Goal: Task Accomplishment & Management: Manage account settings

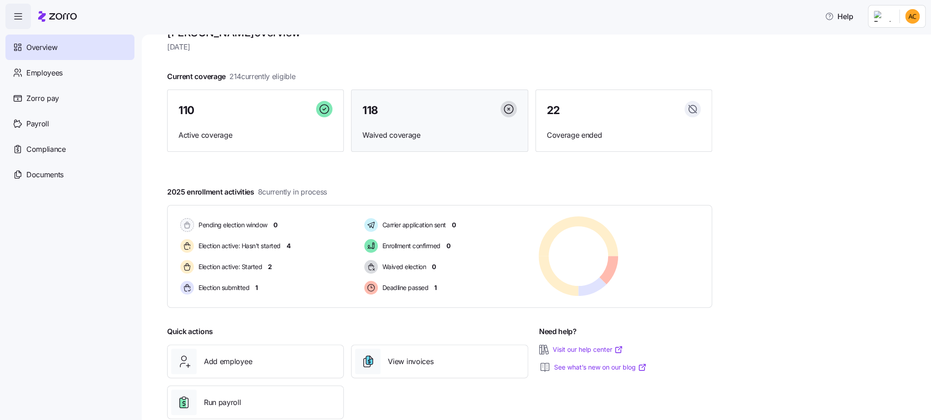
scroll to position [44, 0]
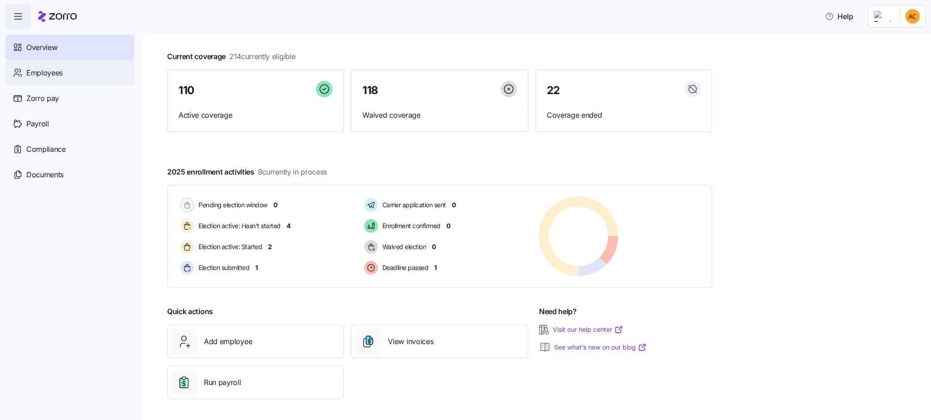
click at [37, 71] on span "Employees" at bounding box center [44, 72] width 36 height 11
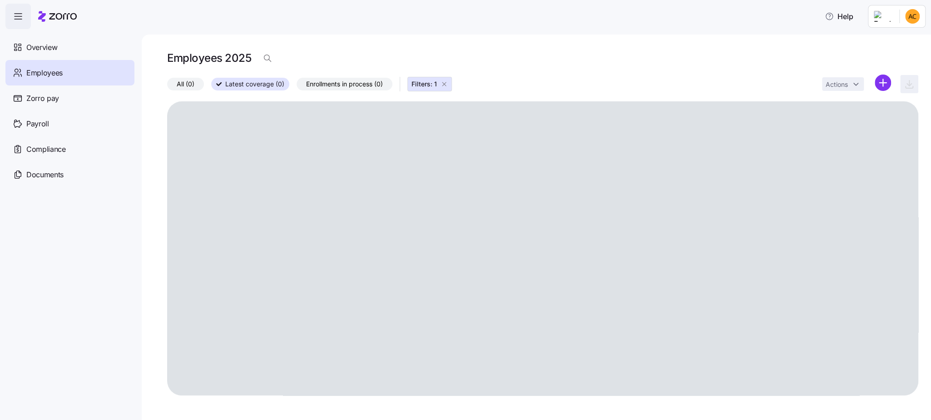
click at [445, 84] on icon "button" at bounding box center [444, 83] width 7 height 7
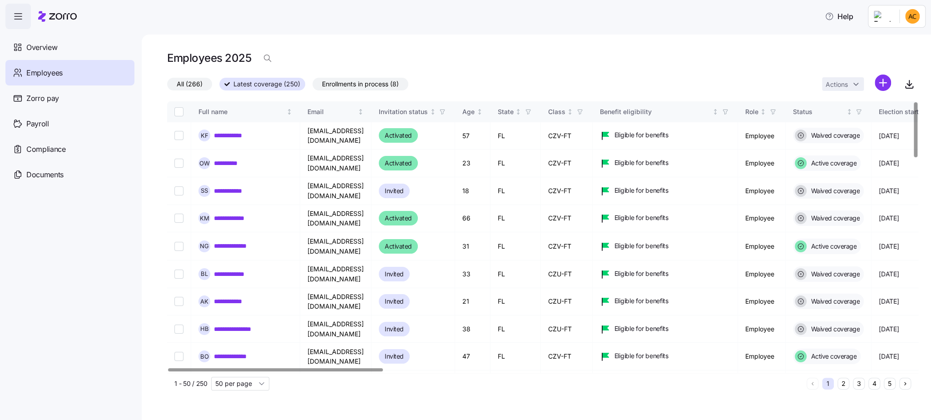
click at [295, 368] on div at bounding box center [275, 369] width 215 height 3
click at [236, 160] on link "**********" at bounding box center [230, 163] width 32 height 9
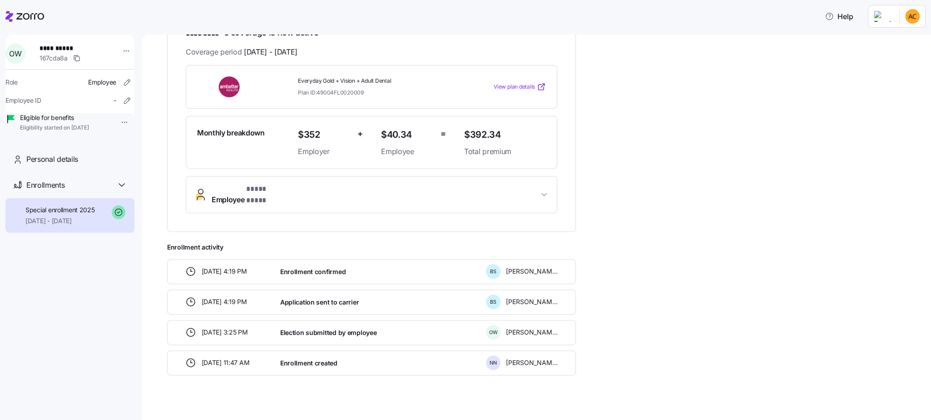
scroll to position [173, 0]
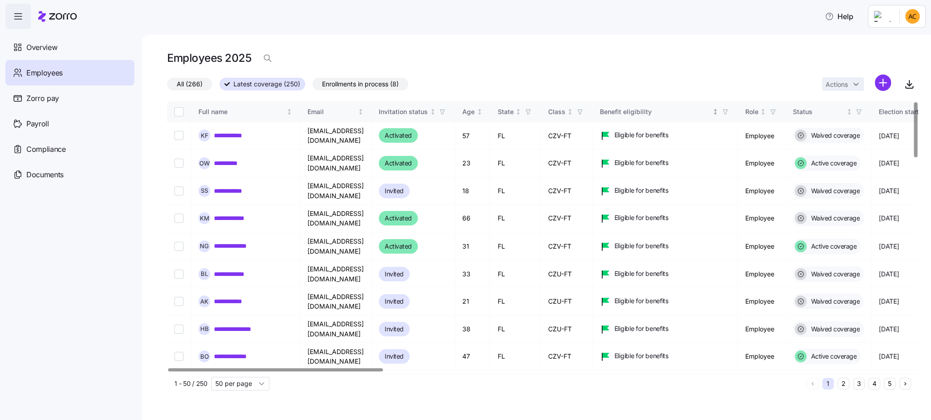
click at [692, 116] on div "Benefit eligibility" at bounding box center [655, 112] width 111 height 10
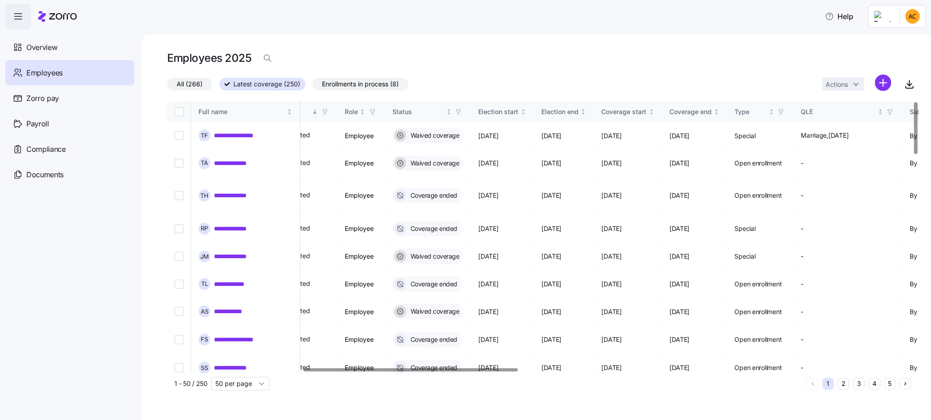
scroll to position [0, 480]
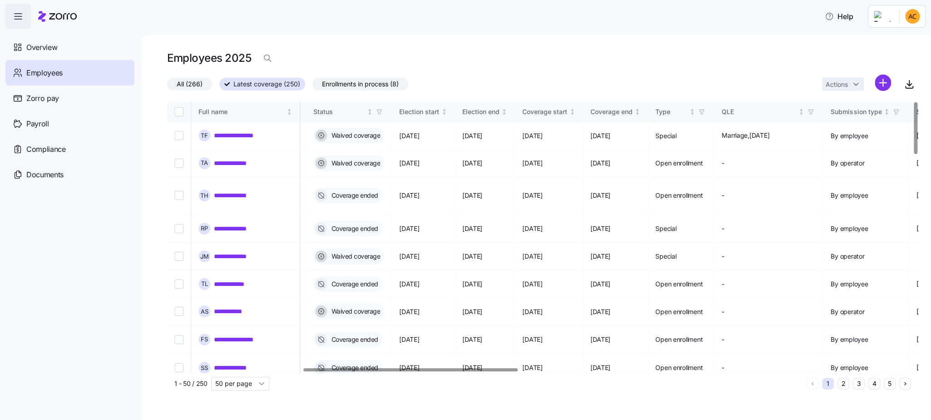
click at [509, 368] on div at bounding box center [410, 369] width 214 height 3
click at [633, 110] on div "Coverage end" at bounding box center [611, 112] width 42 height 10
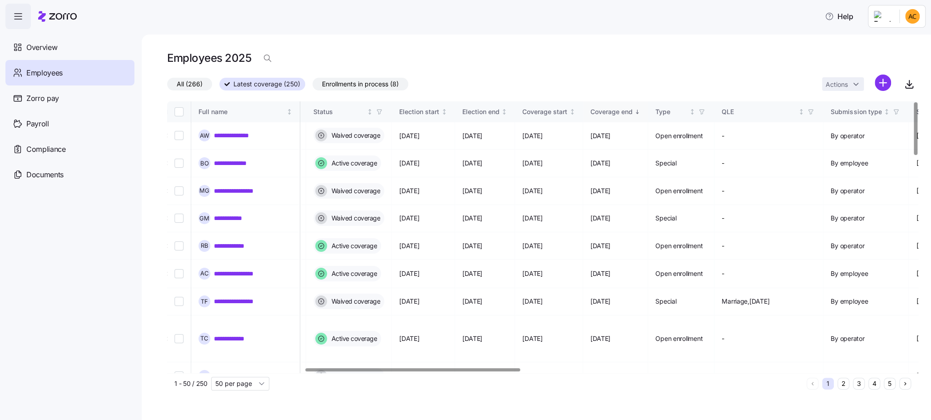
click at [633, 110] on div "Coverage end" at bounding box center [611, 112] width 42 height 10
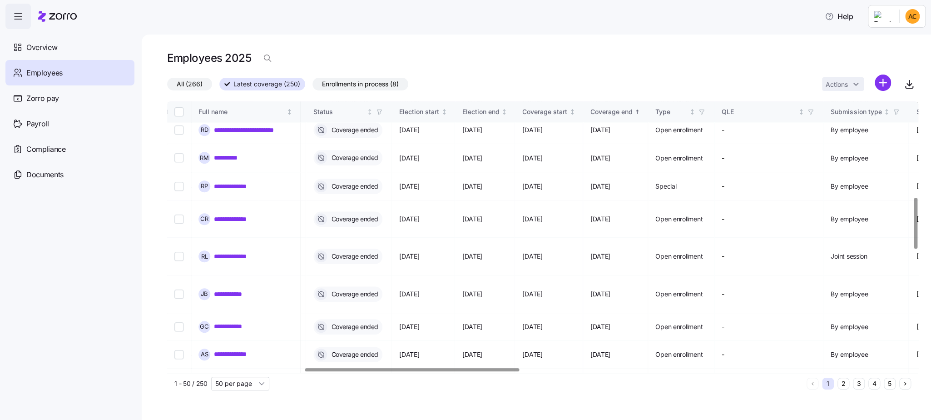
scroll to position [409, 480]
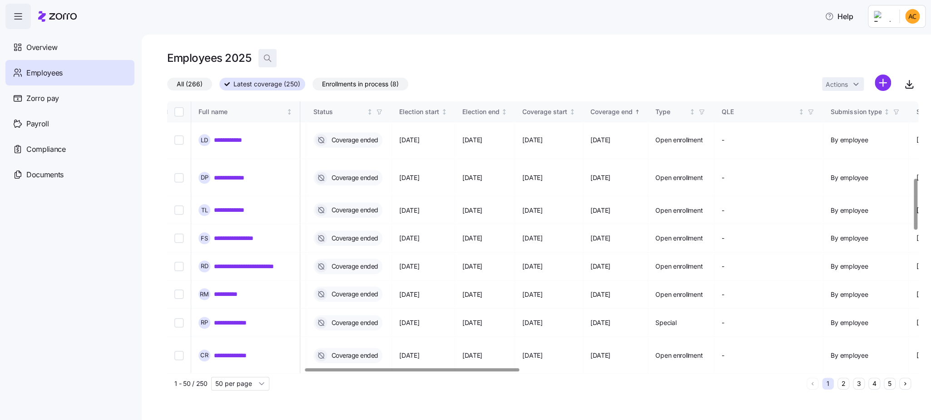
click at [271, 59] on icon "button" at bounding box center [267, 58] width 9 height 9
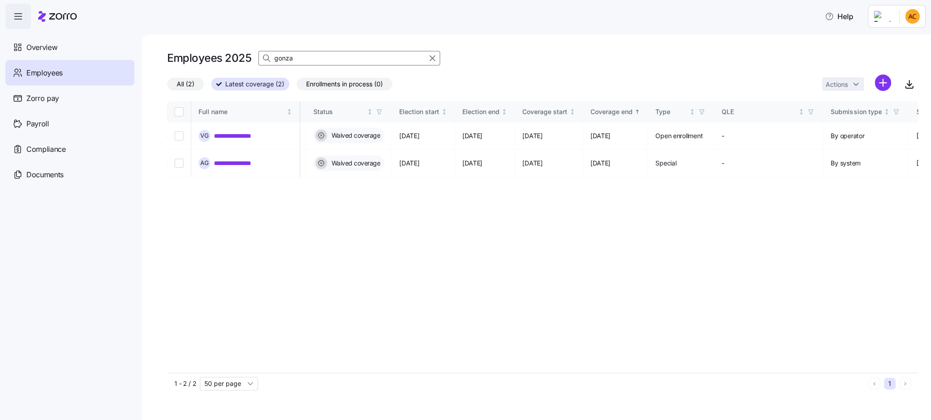
scroll to position [0, 480]
drag, startPoint x: 298, startPoint y: 56, endPoint x: 236, endPoint y: 55, distance: 61.8
click at [236, 55] on div "Employees 2025 gonza" at bounding box center [542, 58] width 751 height 18
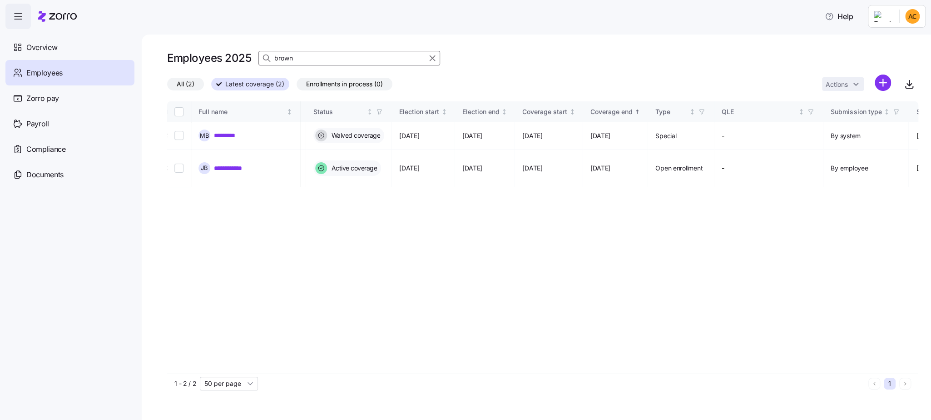
drag, startPoint x: 307, startPoint y: 55, endPoint x: 229, endPoint y: 47, distance: 77.6
click at [229, 47] on div "**********" at bounding box center [536, 227] width 789 height 385
drag, startPoint x: 293, startPoint y: 54, endPoint x: 242, endPoint y: 54, distance: 51.8
click at [242, 54] on div "Employees 2025 [PERSON_NAME]" at bounding box center [542, 58] width 751 height 18
drag, startPoint x: 296, startPoint y: 59, endPoint x: 218, endPoint y: 53, distance: 77.5
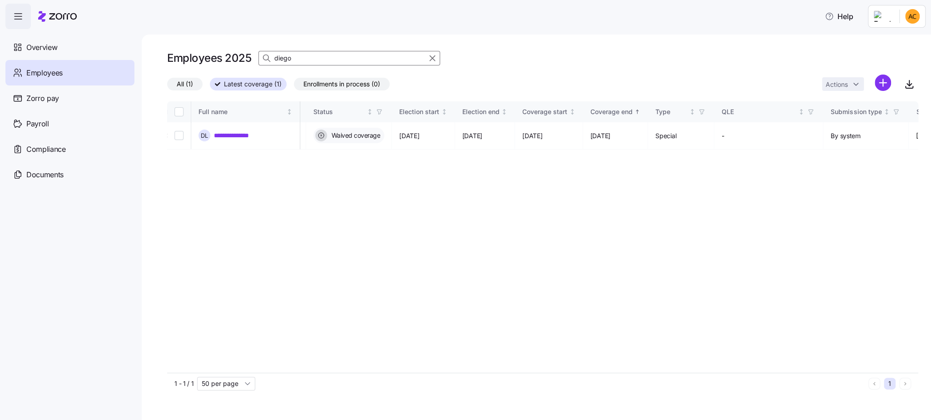
click at [220, 52] on div "Employees 2025 diego" at bounding box center [542, 58] width 751 height 18
drag, startPoint x: 309, startPoint y: 59, endPoint x: 151, endPoint y: 55, distance: 158.1
click at [151, 55] on div "**********" at bounding box center [536, 227] width 789 height 385
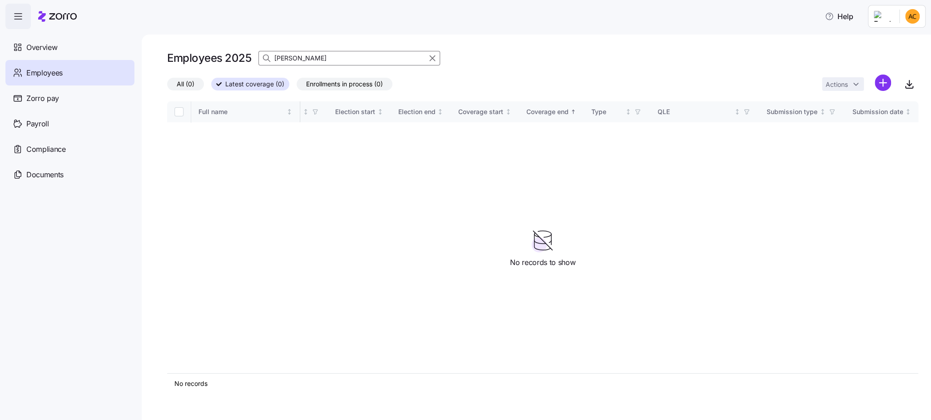
drag, startPoint x: 325, startPoint y: 59, endPoint x: 232, endPoint y: 59, distance: 93.1
click at [232, 59] on div "Employees 2025 [PERSON_NAME]" at bounding box center [542, 58] width 751 height 18
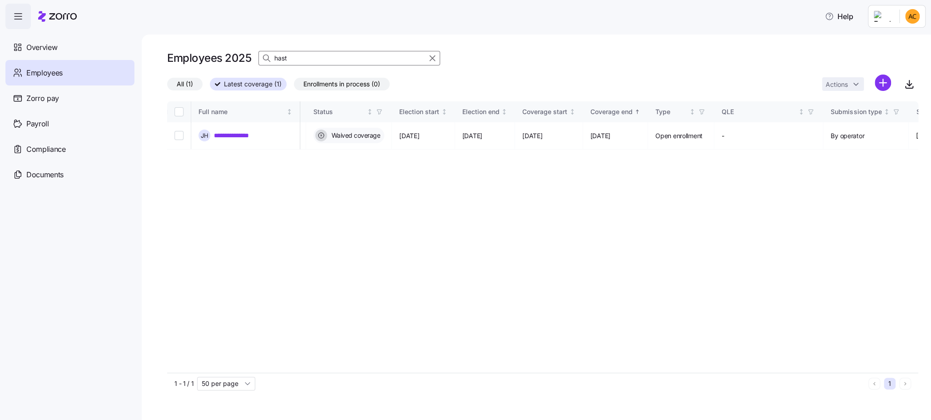
drag, startPoint x: 302, startPoint y: 58, endPoint x: 223, endPoint y: 53, distance: 79.2
click at [223, 53] on div "Employees 2025 hast" at bounding box center [542, 58] width 751 height 18
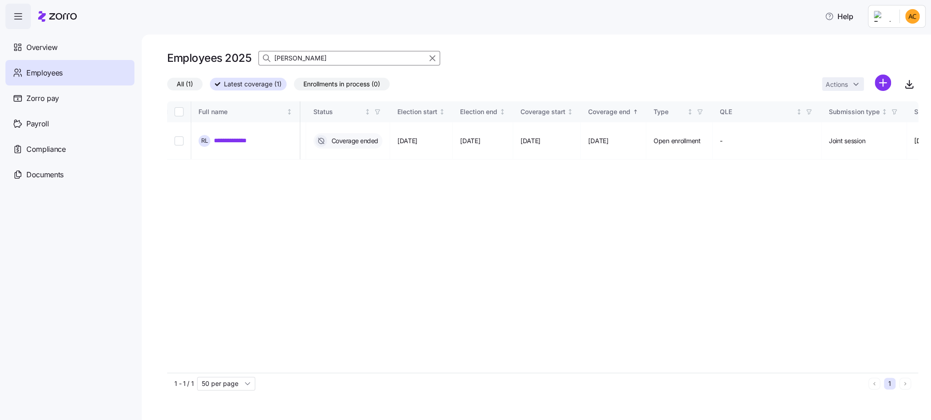
drag, startPoint x: 306, startPoint y: 57, endPoint x: 183, endPoint y: 31, distance: 125.8
click at [183, 31] on main "**********" at bounding box center [465, 207] width 931 height 414
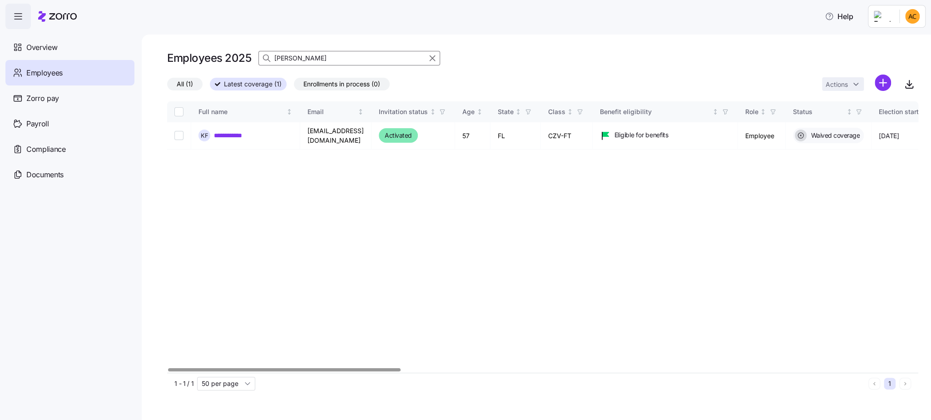
click at [238, 371] on div at bounding box center [284, 369] width 232 height 3
drag, startPoint x: 309, startPoint y: 61, endPoint x: 119, endPoint y: 36, distance: 191.9
click at [119, 36] on div "**********" at bounding box center [465, 207] width 931 height 414
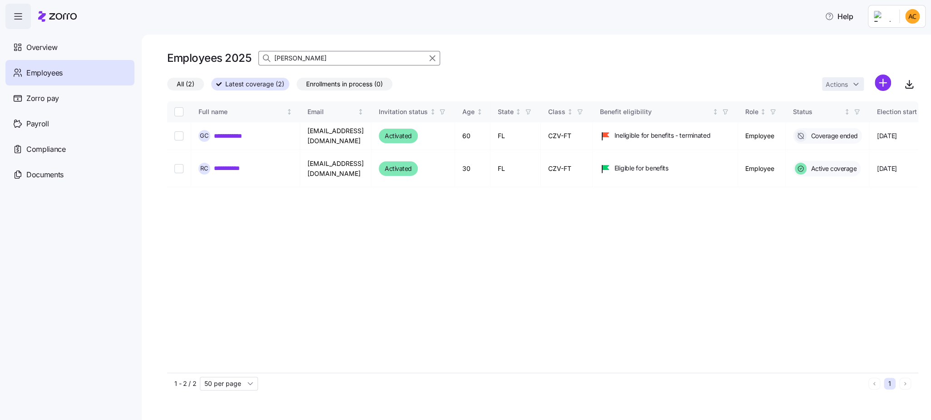
drag, startPoint x: 328, startPoint y: 52, endPoint x: 109, endPoint y: 61, distance: 219.6
click at [109, 61] on div "**********" at bounding box center [465, 207] width 931 height 414
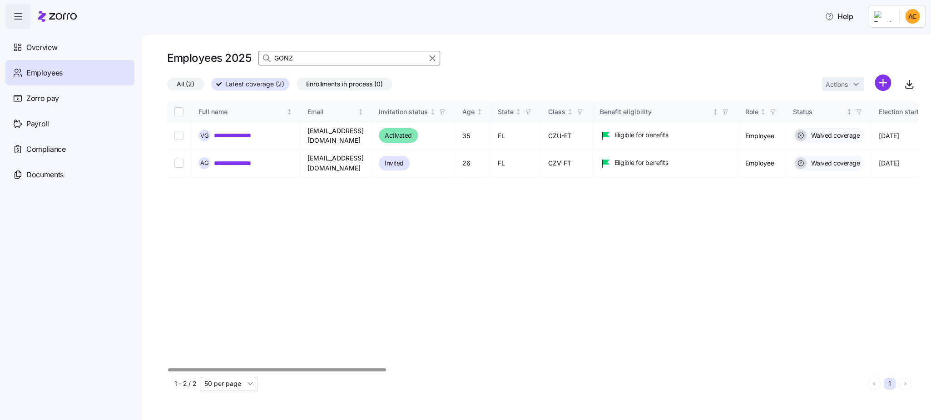
drag, startPoint x: 298, startPoint y: 60, endPoint x: 214, endPoint y: 51, distance: 84.5
click at [214, 51] on div "Employees 2025 GONZ" at bounding box center [542, 58] width 751 height 18
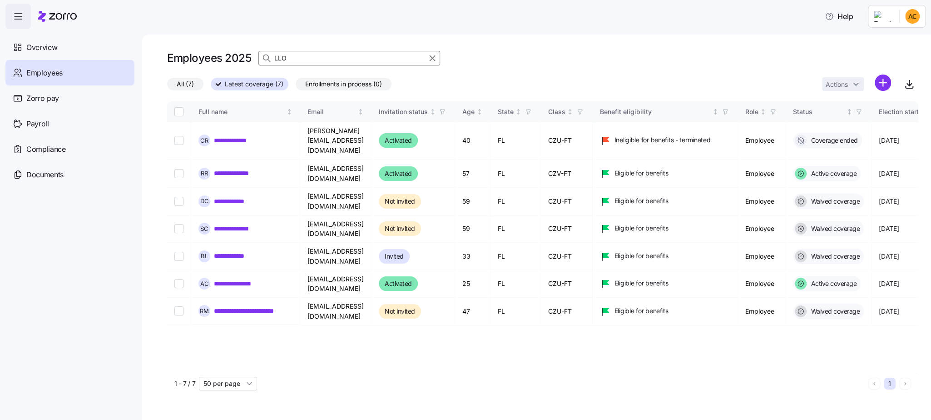
type input "LLOY"
